Goal: Task Accomplishment & Management: Manage account settings

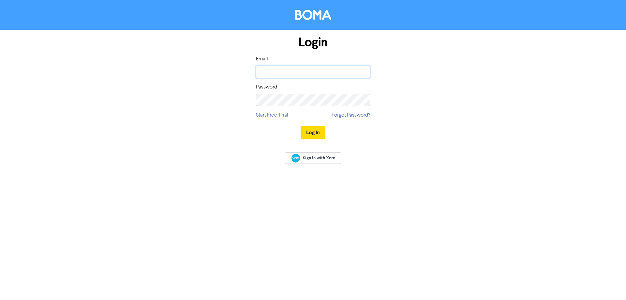
click at [333, 75] on input "email" at bounding box center [313, 72] width 114 height 12
click at [301, 126] on button "Log In" at bounding box center [313, 133] width 25 height 14
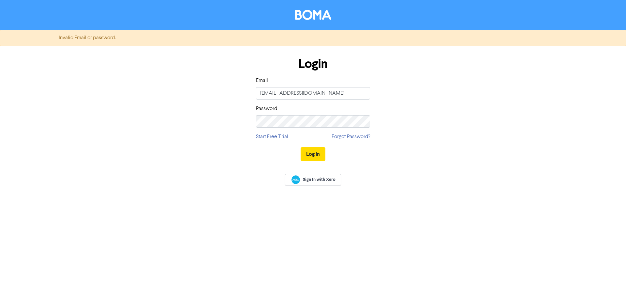
click at [307, 99] on div "Email [EMAIL_ADDRESS][DOMAIN_NAME] Password" at bounding box center [313, 102] width 114 height 51
click at [309, 97] on input "[EMAIL_ADDRESS][DOMAIN_NAME]" at bounding box center [313, 93] width 114 height 12
drag, startPoint x: 312, startPoint y: 96, endPoint x: 185, endPoint y: 68, distance: 130.4
click at [185, 68] on div "Login Email [EMAIL_ADDRESS][DOMAIN_NAME] Password Start Free Trial Forgot Passw…" at bounding box center [313, 109] width 372 height 116
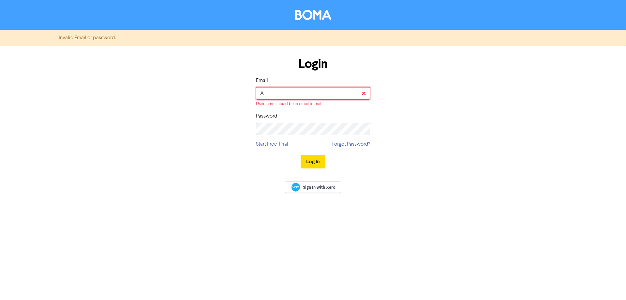
type input "[EMAIL_ADDRESS][DOMAIN_NAME]"
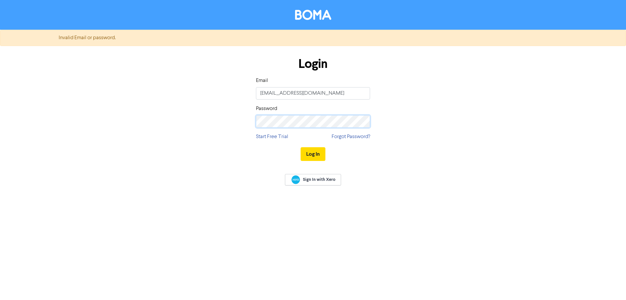
click at [180, 93] on div "Login Email [EMAIL_ADDRESS][DOMAIN_NAME] Password Start Free Trial Forgot Passw…" at bounding box center [313, 109] width 372 height 116
click at [301, 147] on button "Log In" at bounding box center [313, 154] width 25 height 14
click at [310, 153] on button "Log In" at bounding box center [313, 154] width 25 height 14
click at [48, 65] on form "Your account has been removed. Please contact customer support. Login Email [EM…" at bounding box center [313, 99] width 626 height 138
click at [301, 147] on button "Log In" at bounding box center [313, 154] width 25 height 14
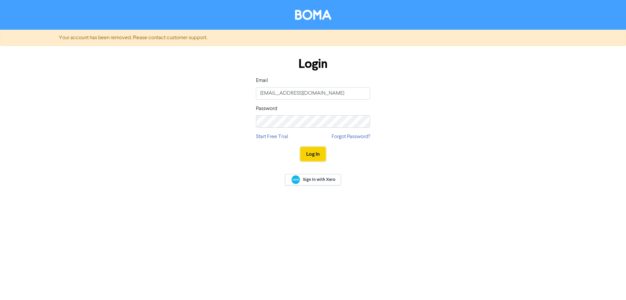
click at [310, 153] on button "Log In" at bounding box center [313, 154] width 25 height 14
click at [311, 92] on input "[EMAIL_ADDRESS][DOMAIN_NAME]" at bounding box center [313, 93] width 114 height 12
